Goal: Go to known website: Access a specific website the user already knows

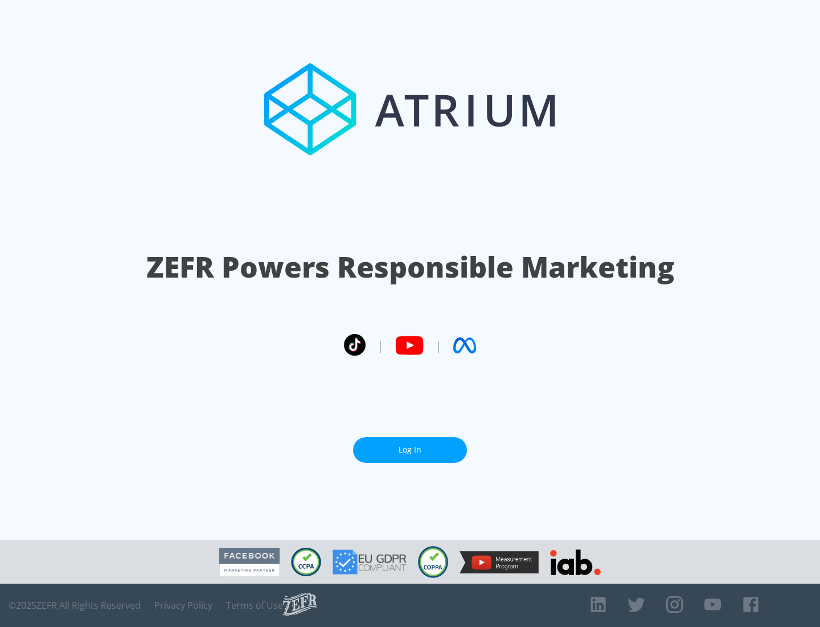
click at [410, 450] on link "Log In" at bounding box center [410, 450] width 114 height 26
